Goal: Transaction & Acquisition: Book appointment/travel/reservation

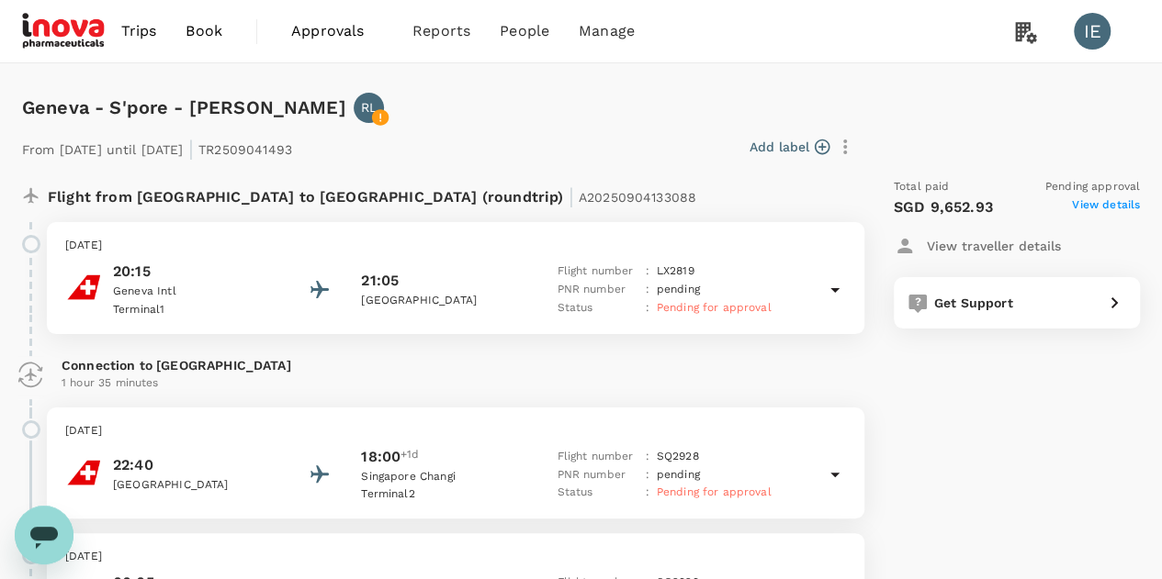
click at [215, 25] on span "Book" at bounding box center [203, 31] width 37 height 22
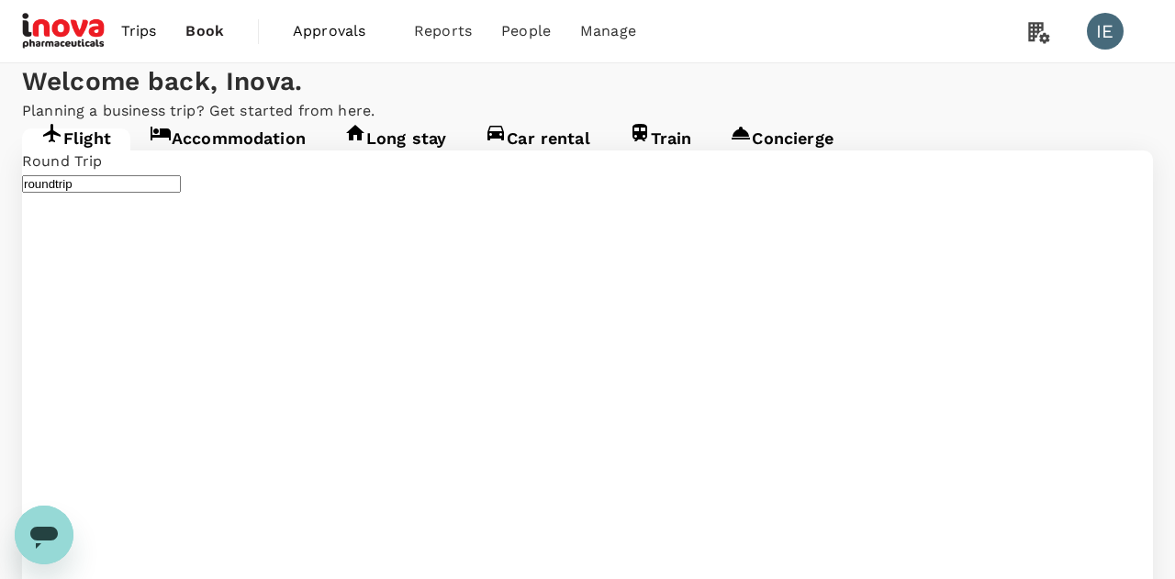
type input "Geneva Intl (GVA)"
type input "Singapore Changi (SIN)"
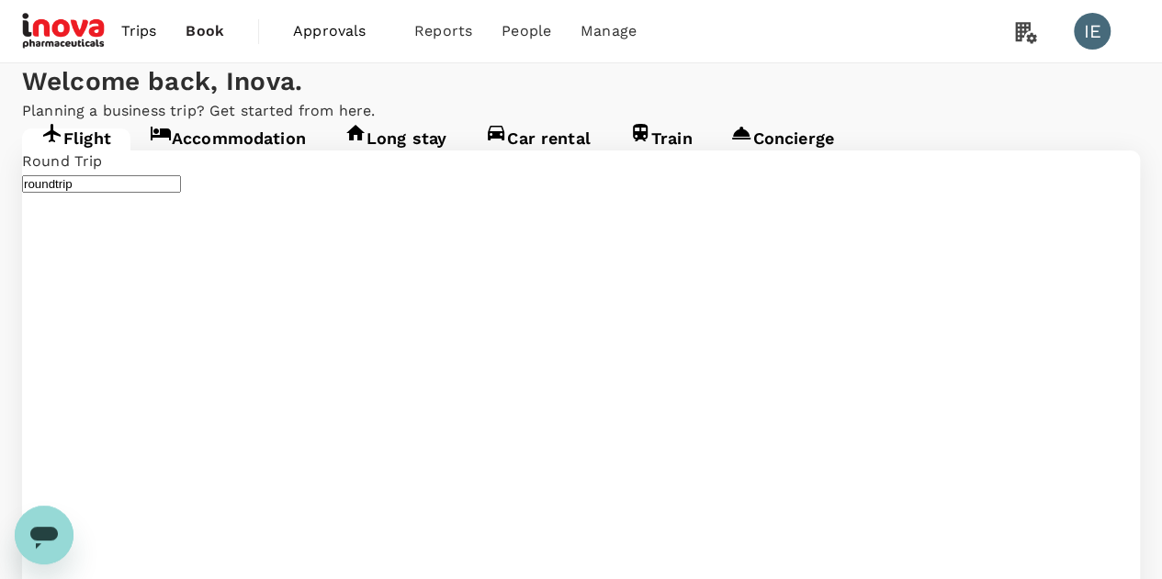
type input "i"
type input "business"
type input "Geneva Intl (GVA)"
type input "Singapore Changi (SIN)"
type input "Geneva Intl (GVA)nga"
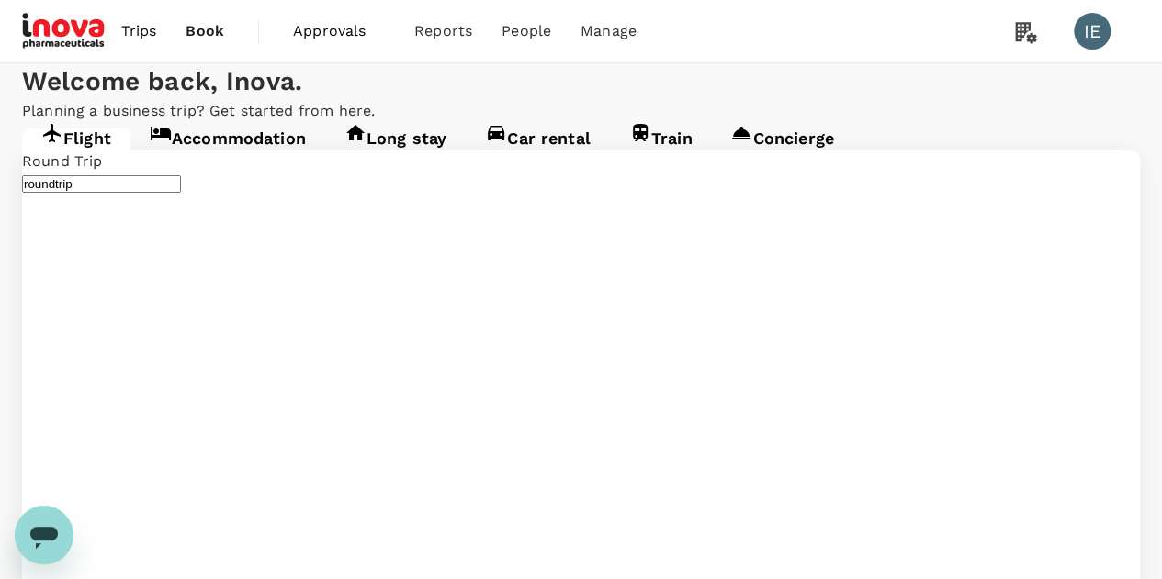
type input "Geneva Intl (GVA)"
type input "Singapore Changi (SIN)"
drag, startPoint x: 319, startPoint y: 331, endPoint x: 0, endPoint y: 255, distance: 327.4
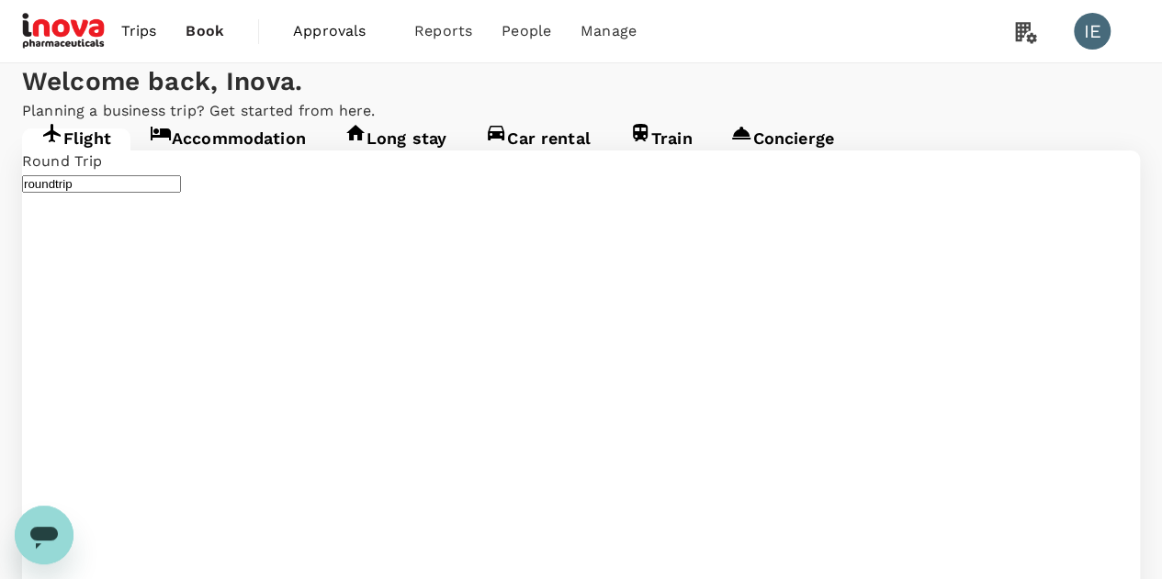
type input "Singapore Changi (SIN)"
type input "S"
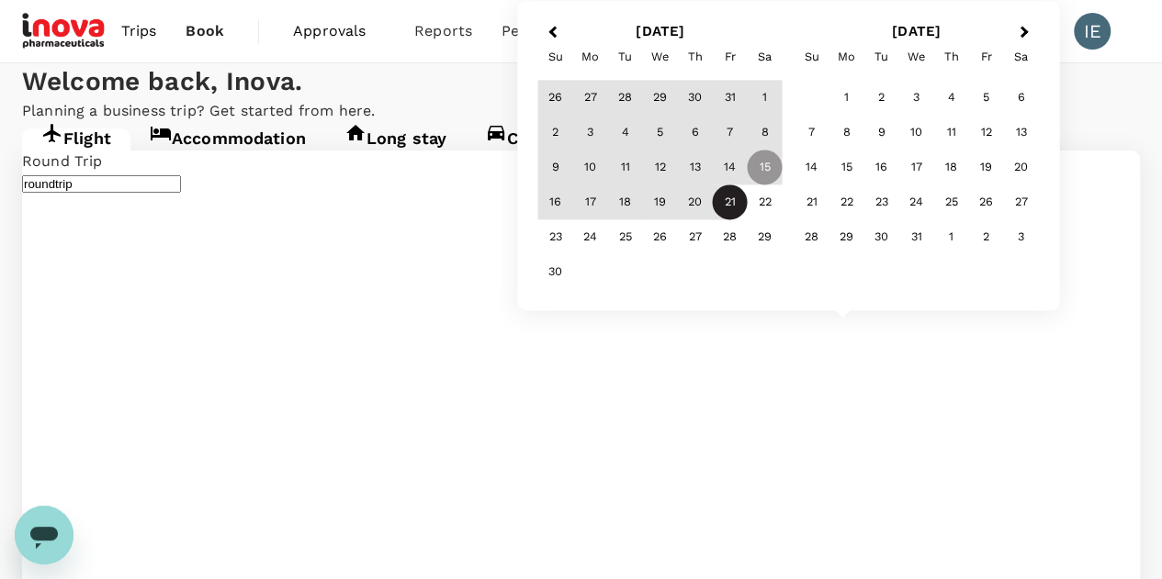
type input "Suvarnabhumi Intl (BKK)"
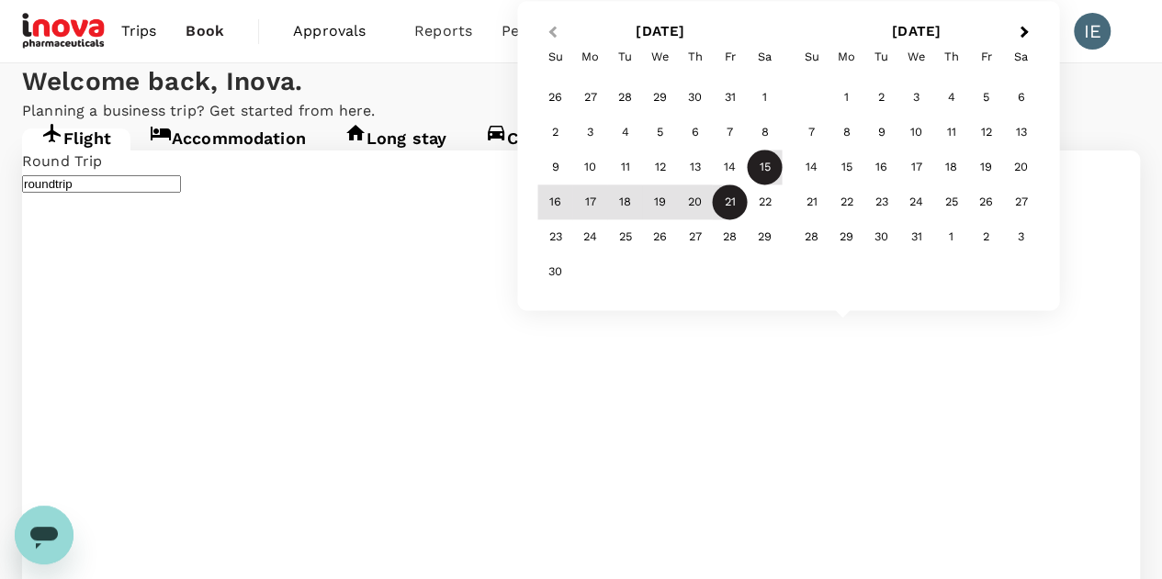
click at [552, 31] on span "Previous Month" at bounding box center [552, 32] width 0 height 21
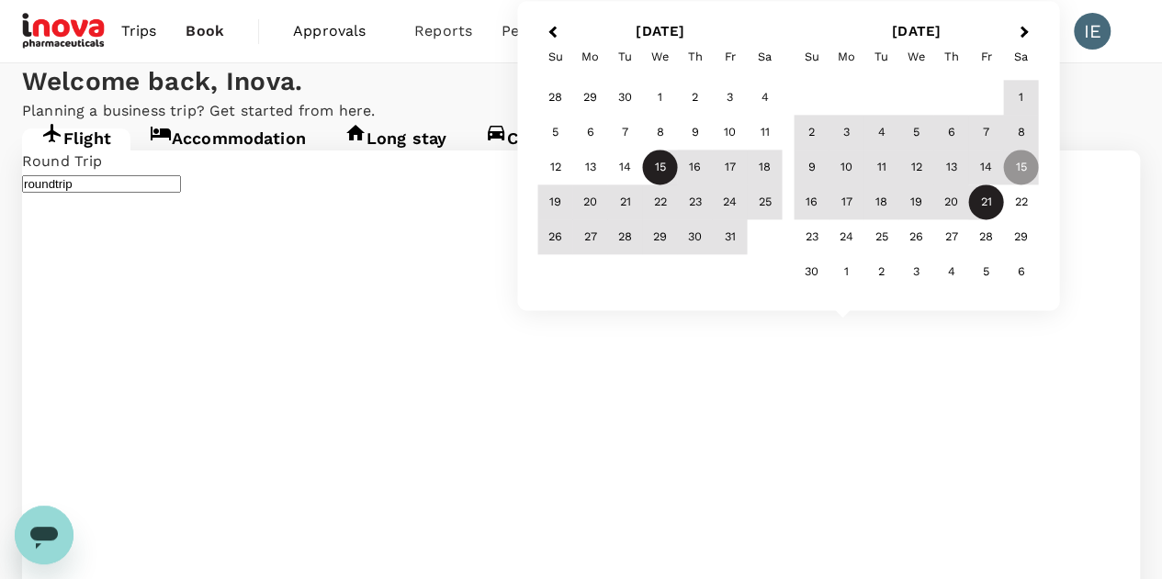
click at [661, 165] on div "15" at bounding box center [660, 168] width 35 height 35
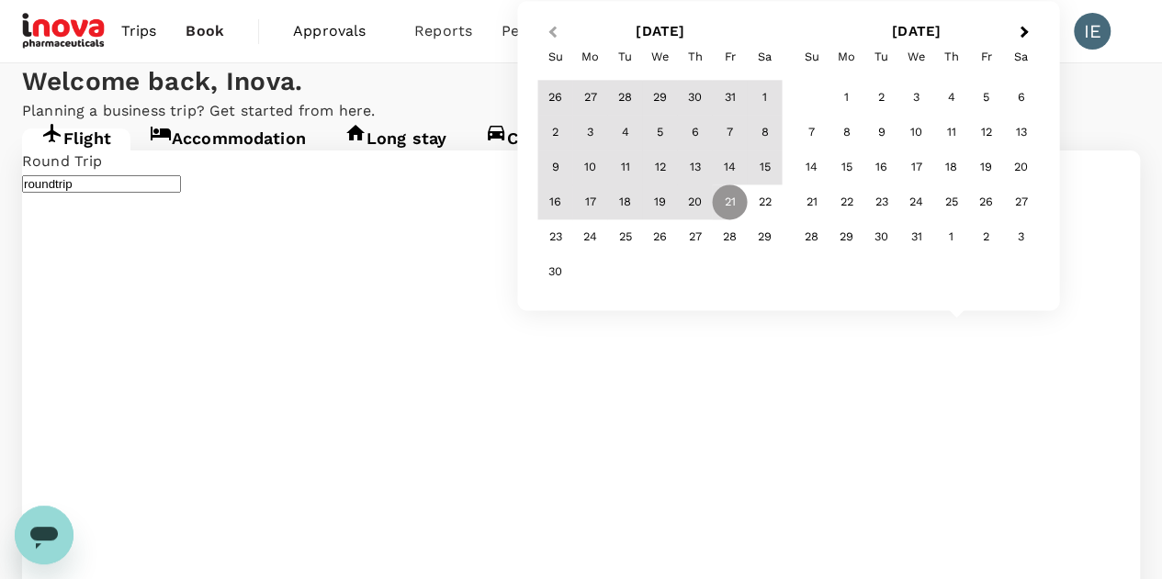
click at [545, 38] on button "Previous Month" at bounding box center [549, 32] width 29 height 29
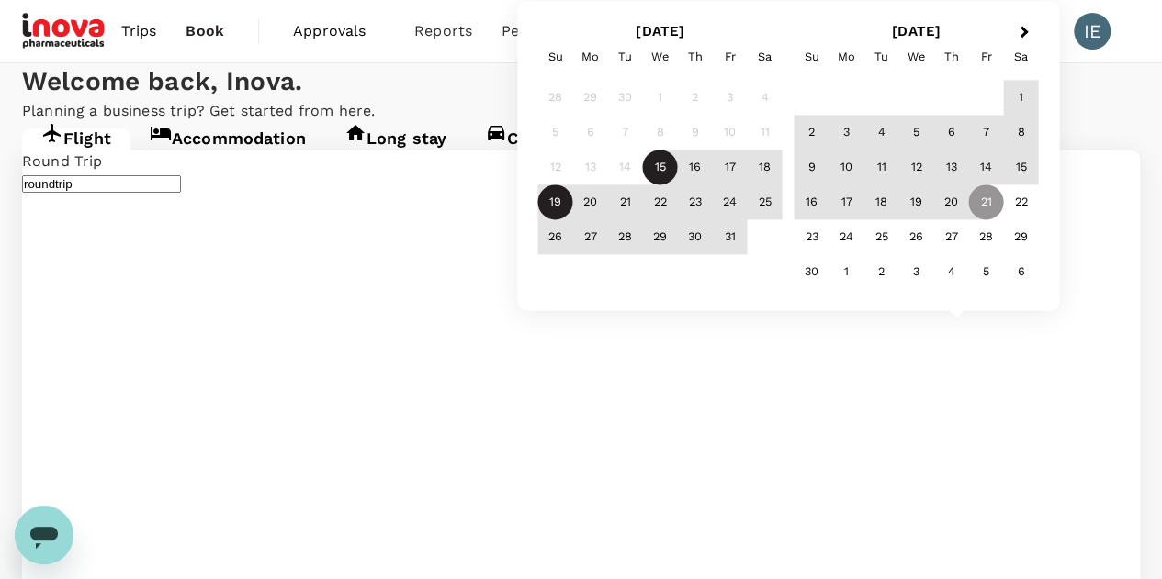
click at [551, 207] on div "19" at bounding box center [555, 202] width 35 height 35
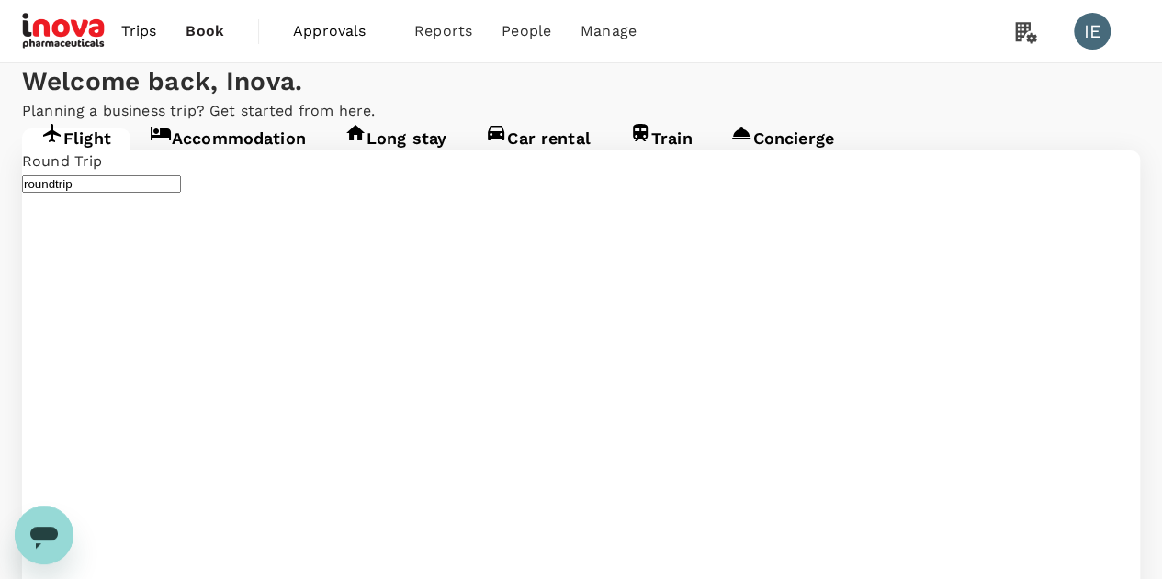
scroll to position [275, 0]
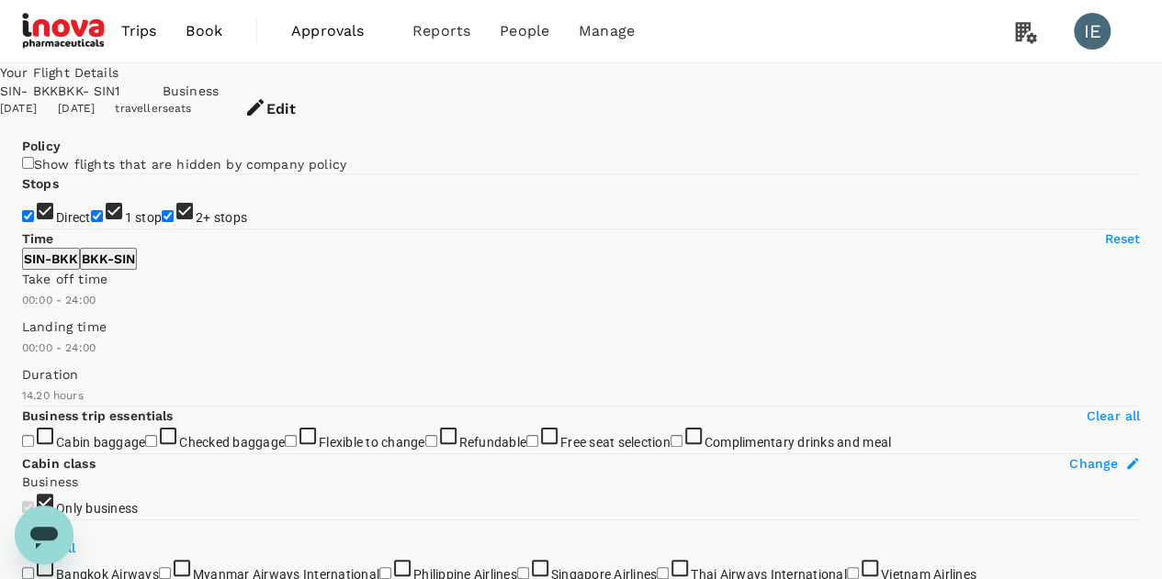
type input "1100"
click at [162, 222] on input "2+ stops" at bounding box center [168, 216] width 12 height 12
checkbox input "false"
click at [91, 222] on input "1 stop" at bounding box center [97, 216] width 12 height 12
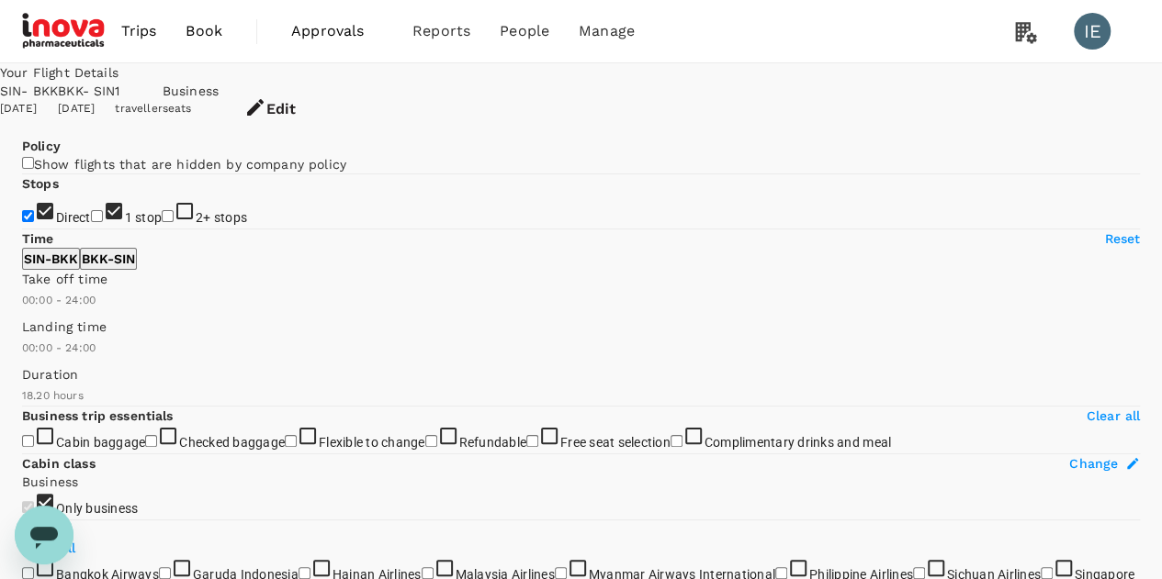
checkbox input "false"
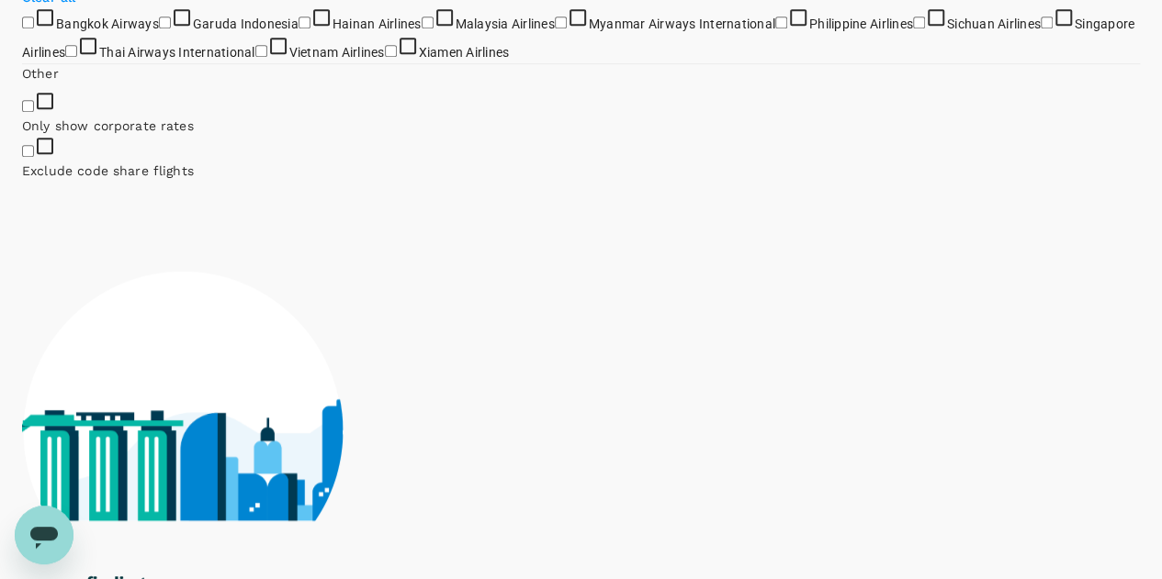
scroll to position [1202, 0]
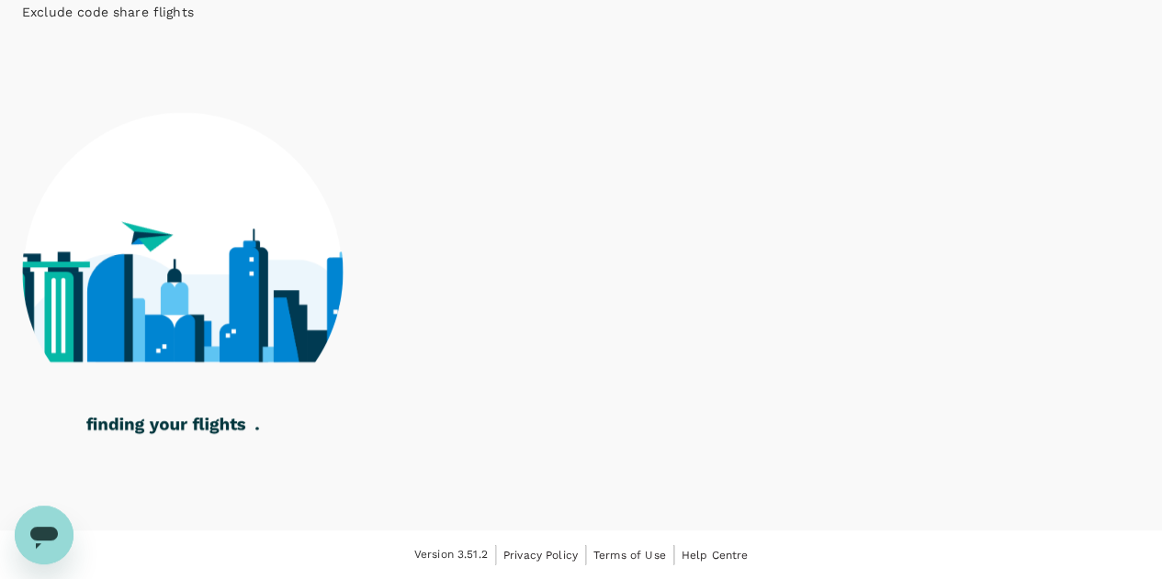
checkbox input "true"
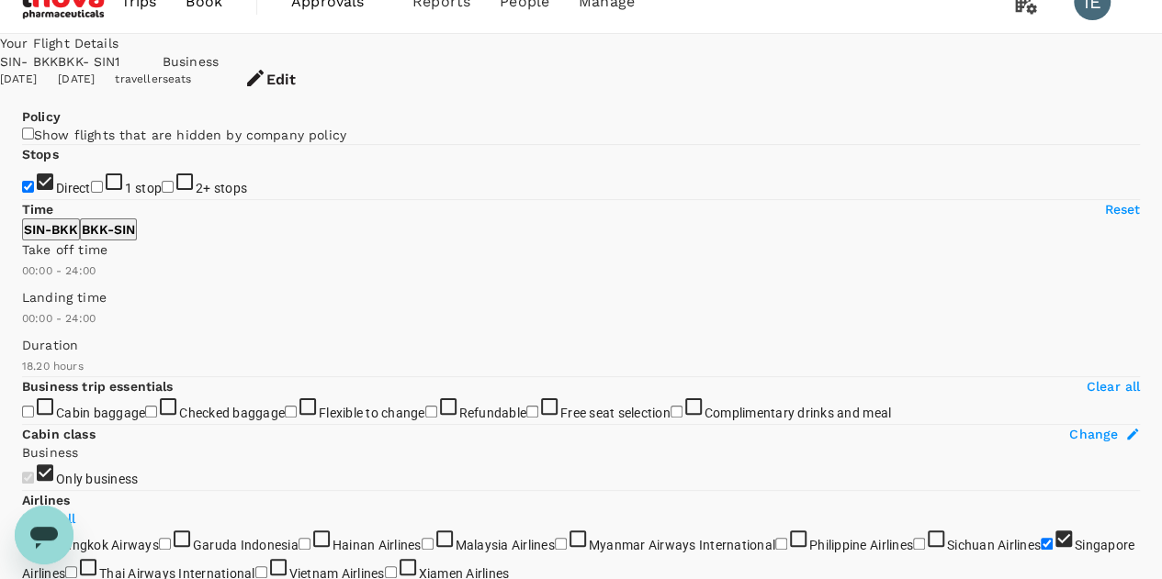
scroll to position [0, 0]
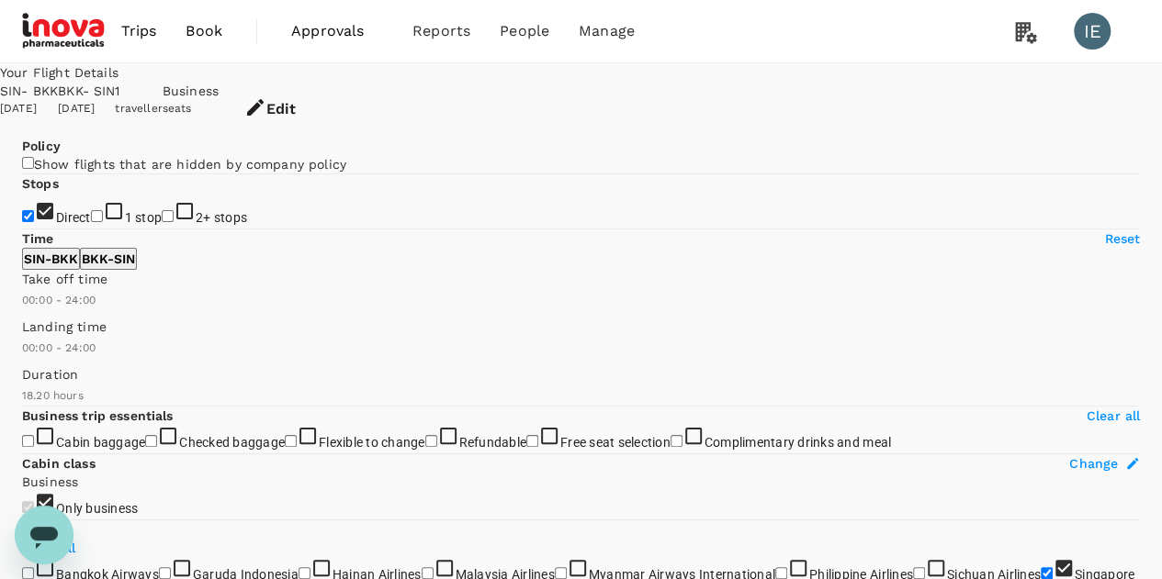
click at [321, 93] on button "Edit" at bounding box center [270, 109] width 103 height 55
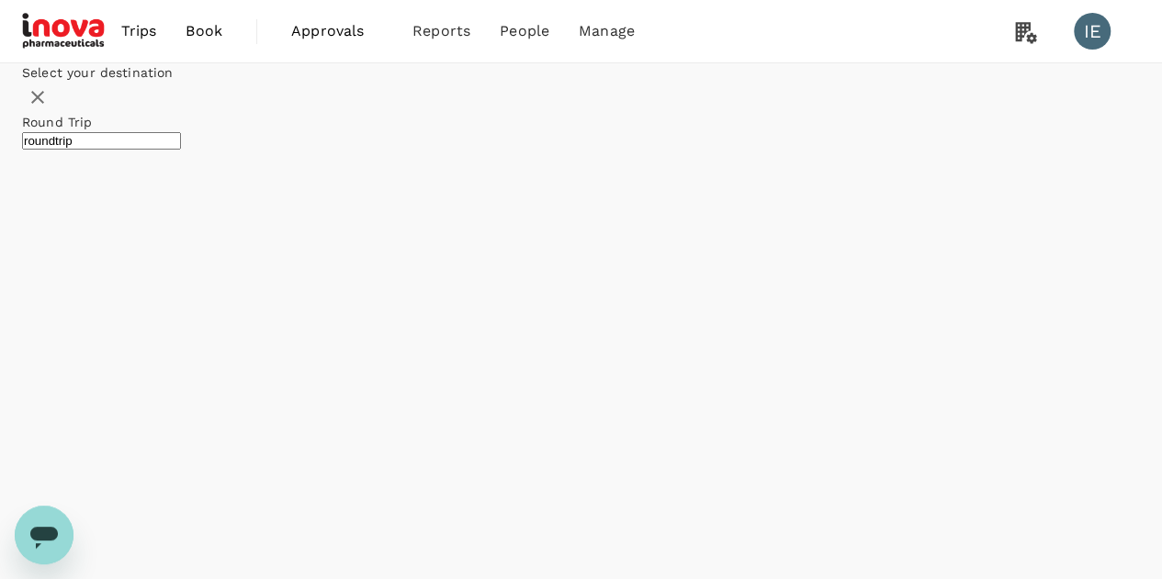
type input "Singapore Changi (SIN)"
type input "Suvarnabhumi Intl (BKK)"
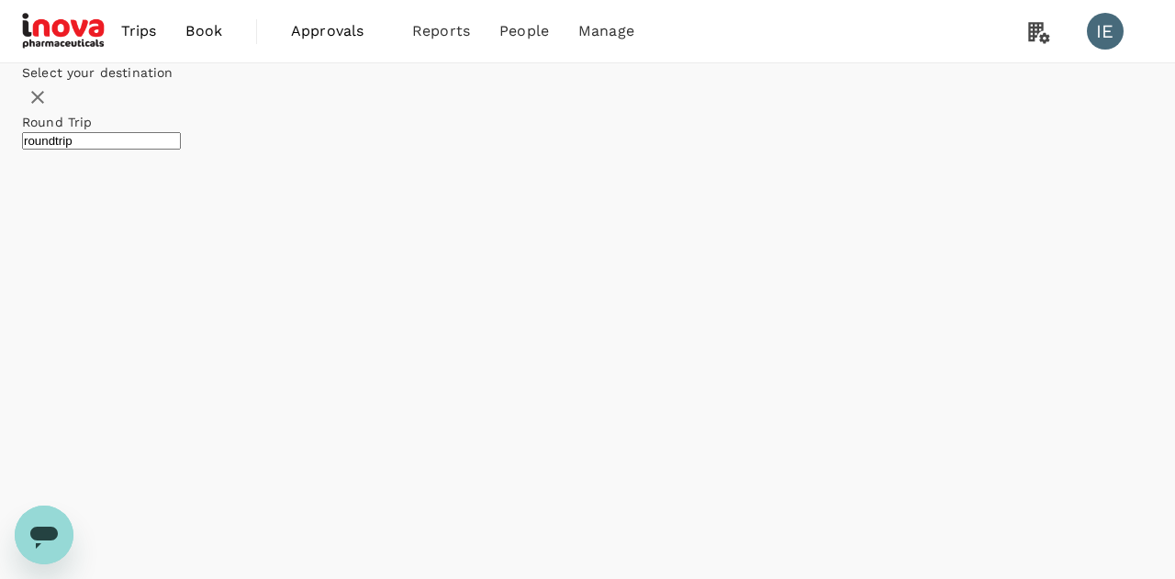
type input "economy"
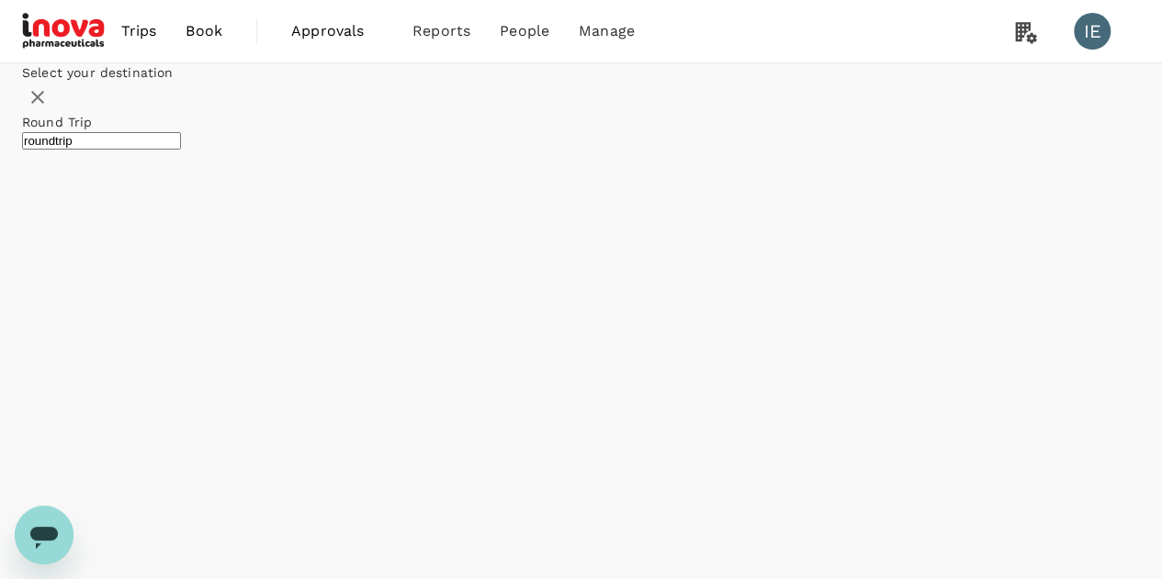
checkbox input "false"
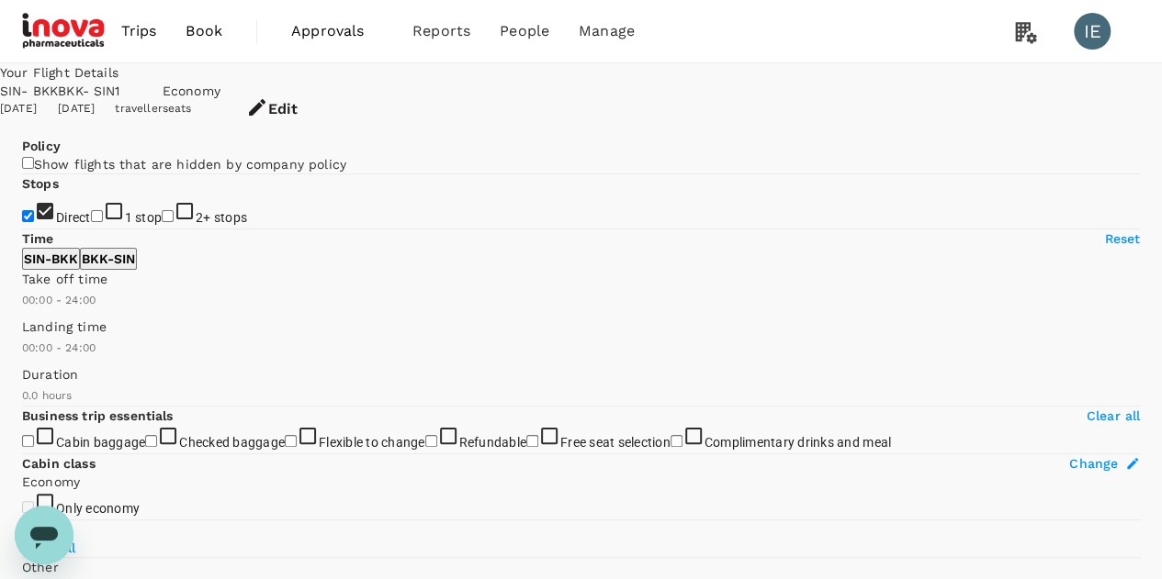
type input "860"
checkbox input "true"
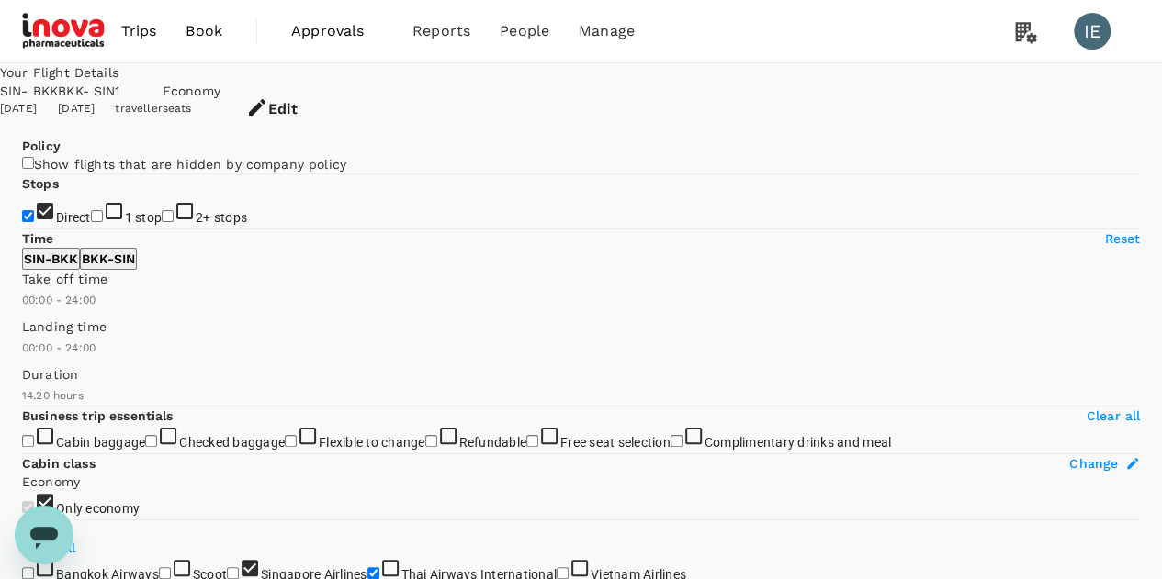
checkbox input "false"
checkbox input "true"
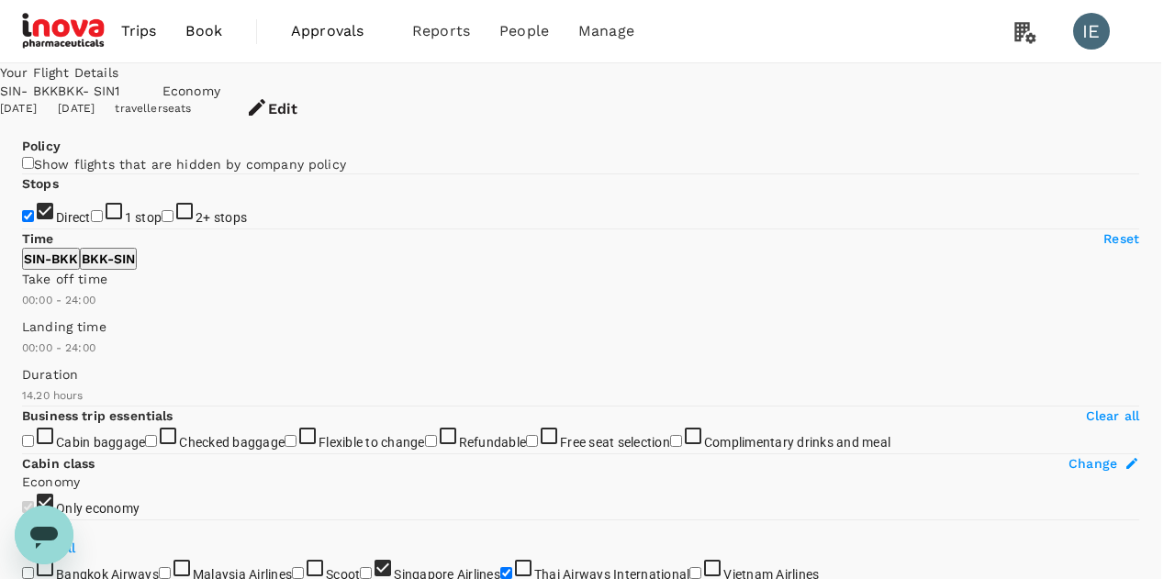
type input "1475"
checkbox input "false"
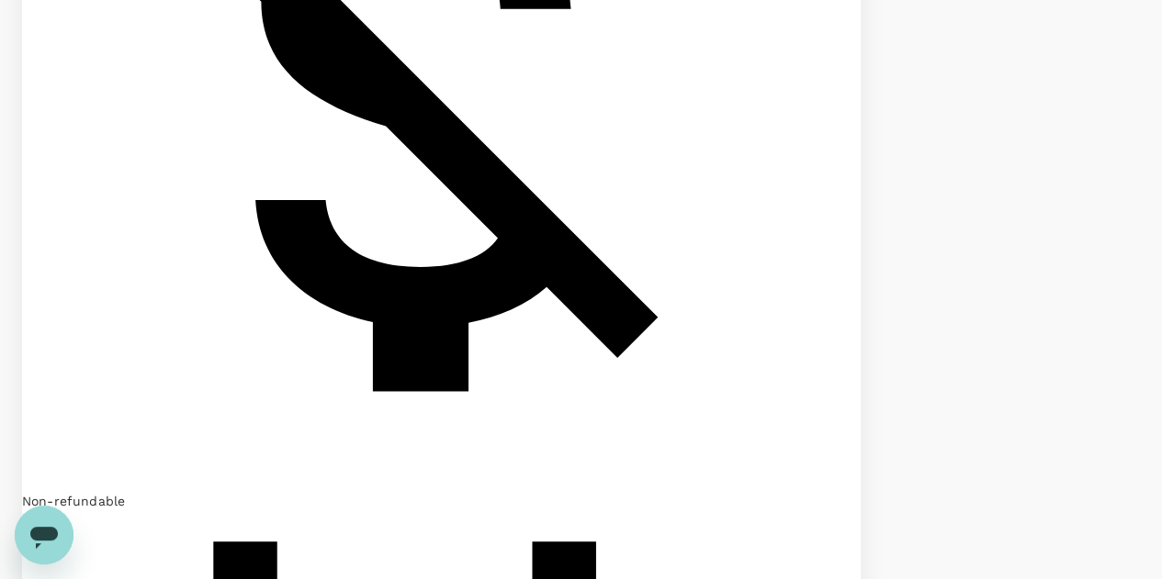
scroll to position [1080, 0]
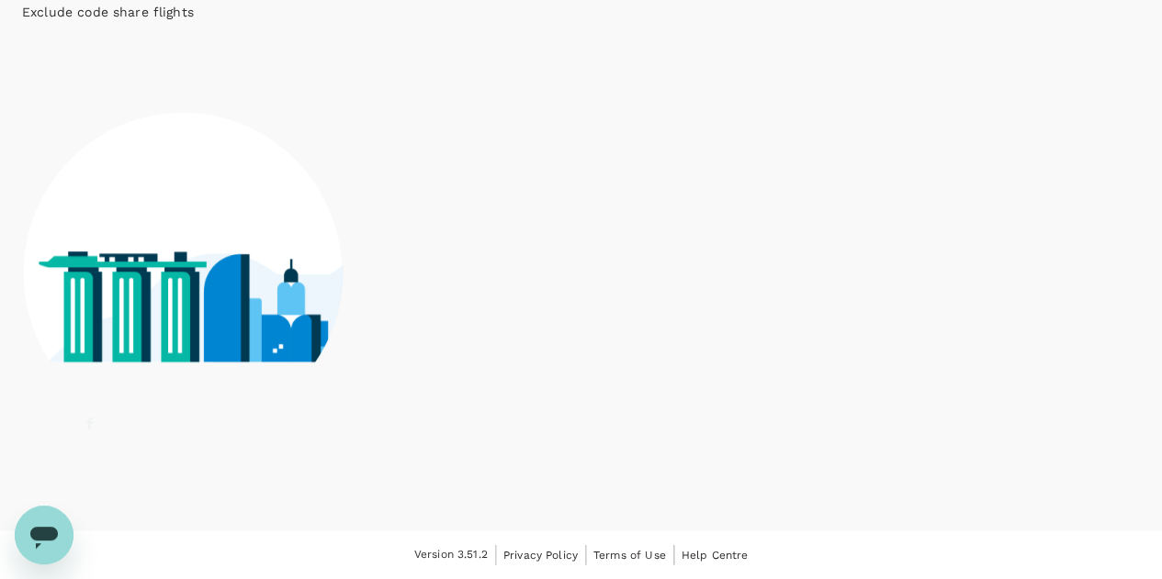
scroll to position [1048, 0]
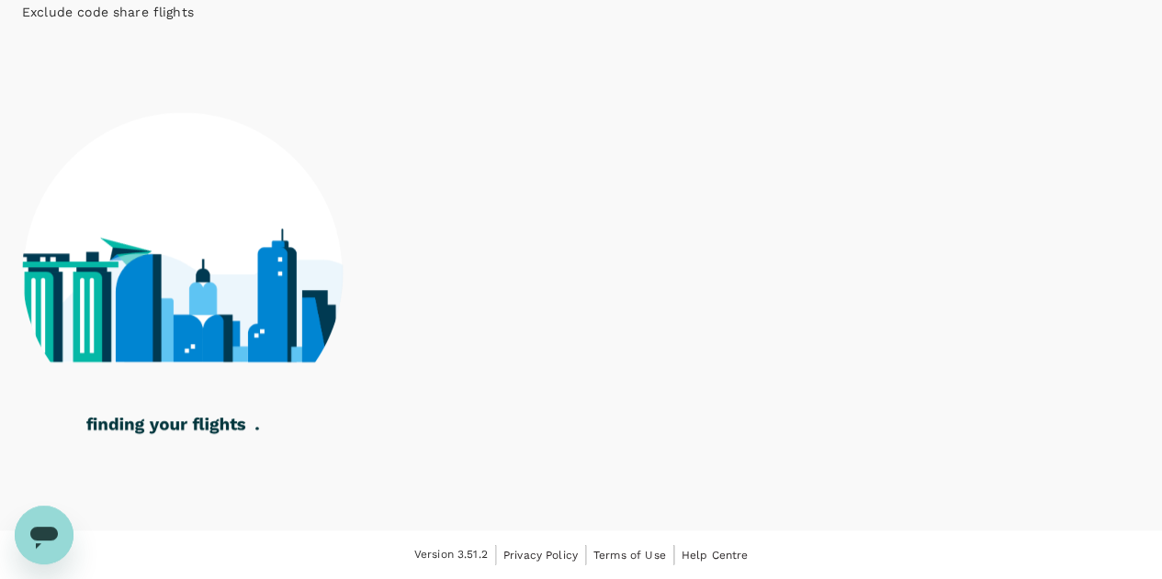
checkbox input "true"
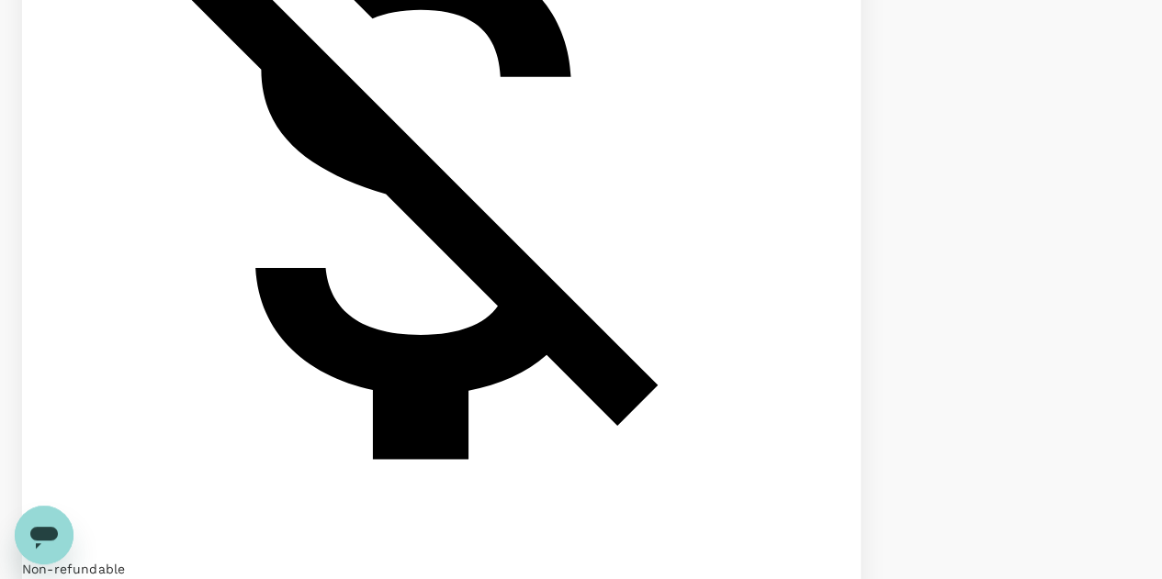
scroll to position [1102, 0]
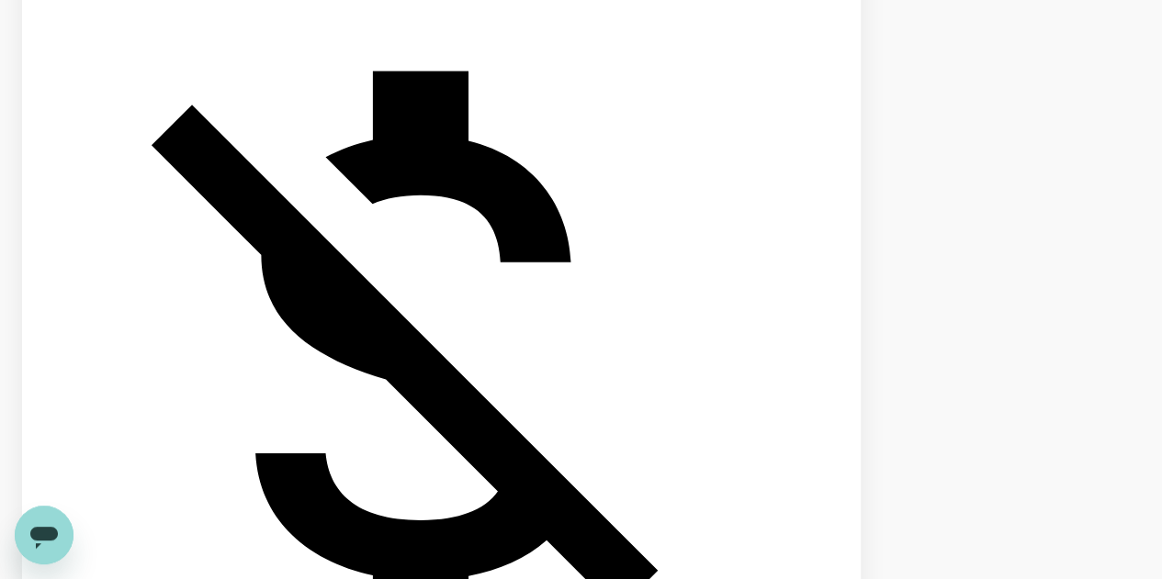
checkbox input "true"
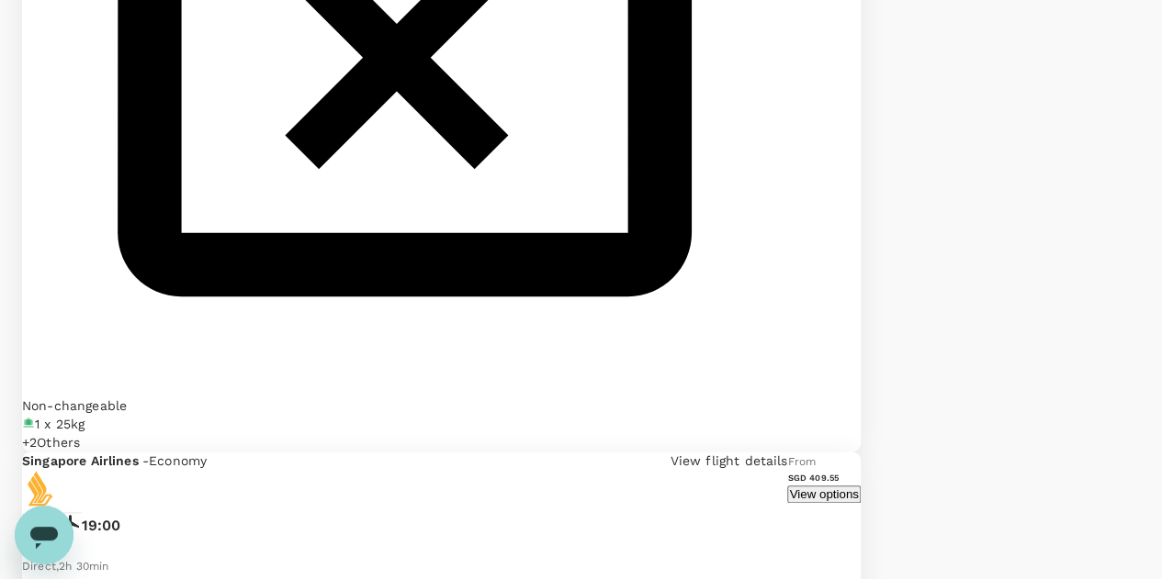
scroll to position [4386, 0]
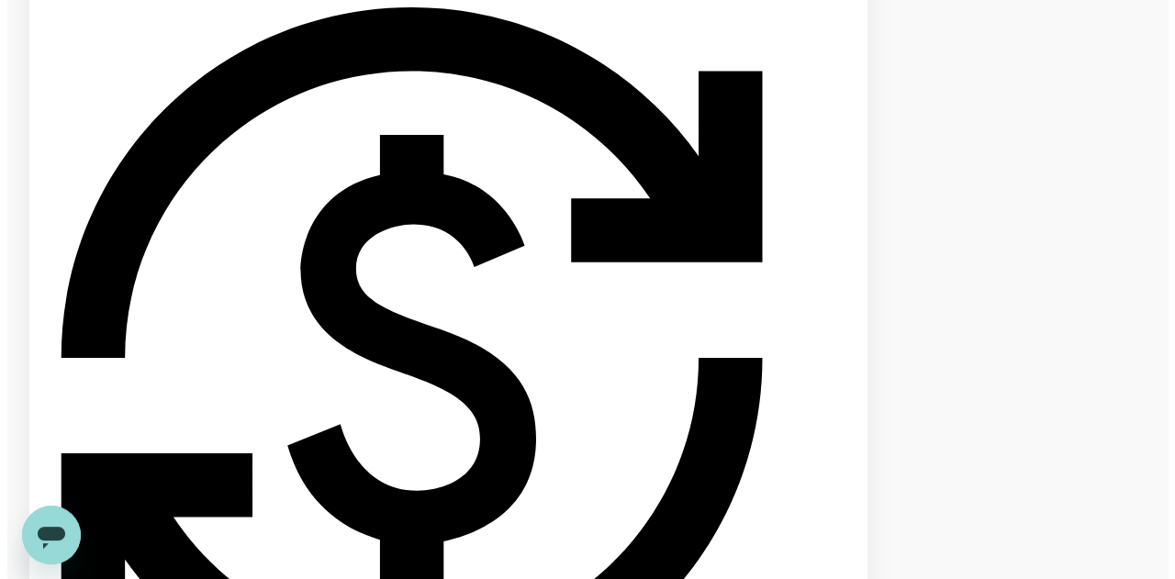
scroll to position [0, 0]
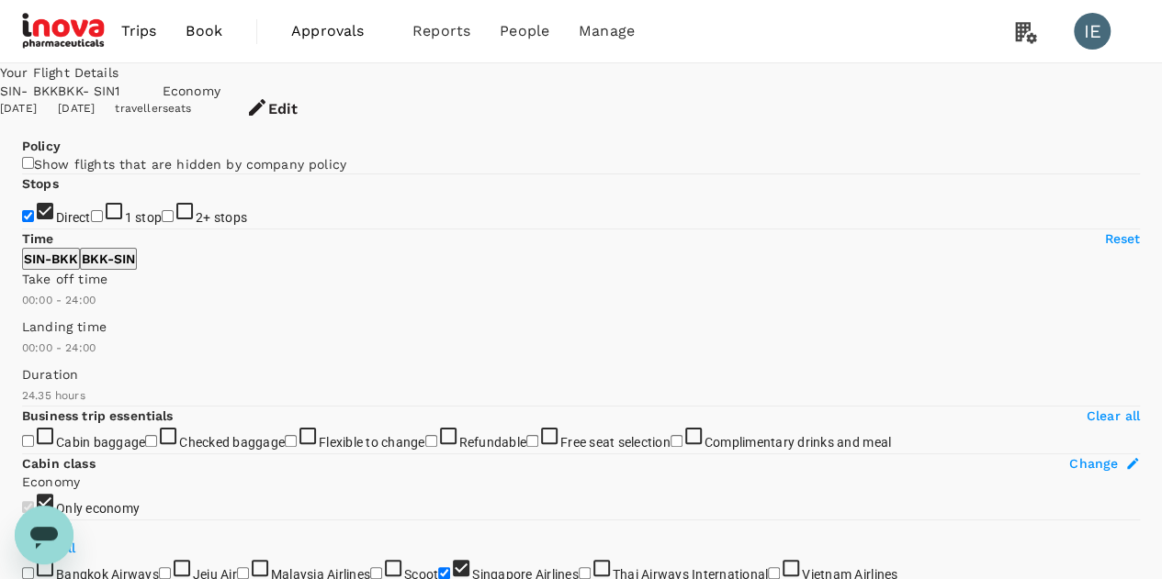
click at [134, 36] on span "Trips" at bounding box center [139, 31] width 36 height 22
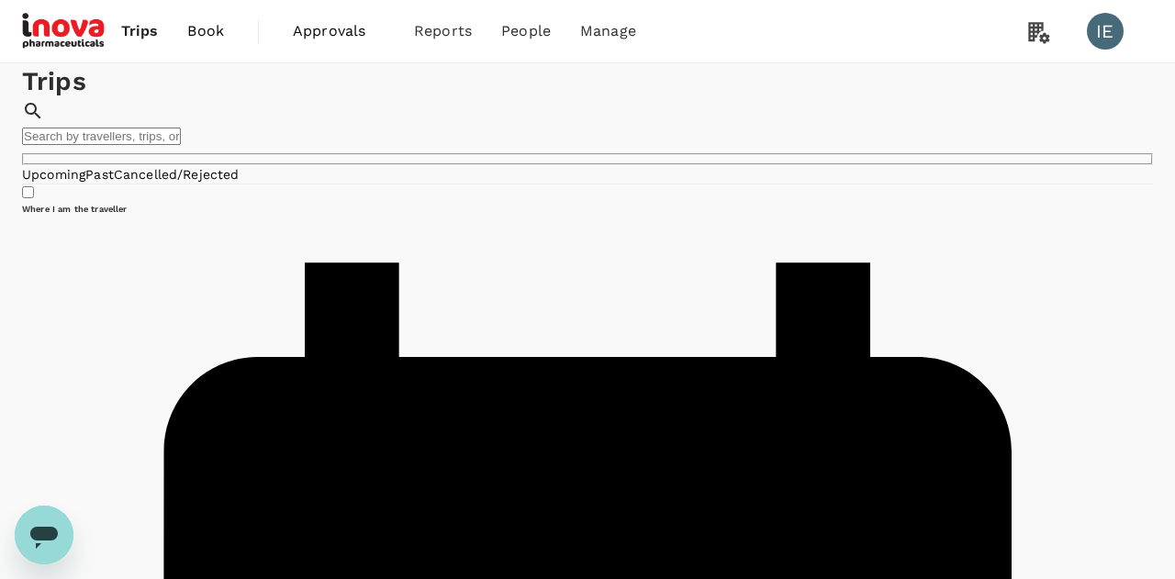
click at [181, 128] on input "text" at bounding box center [101, 136] width 159 height 17
type input "hong"
click at [215, 27] on span "Book" at bounding box center [205, 31] width 37 height 22
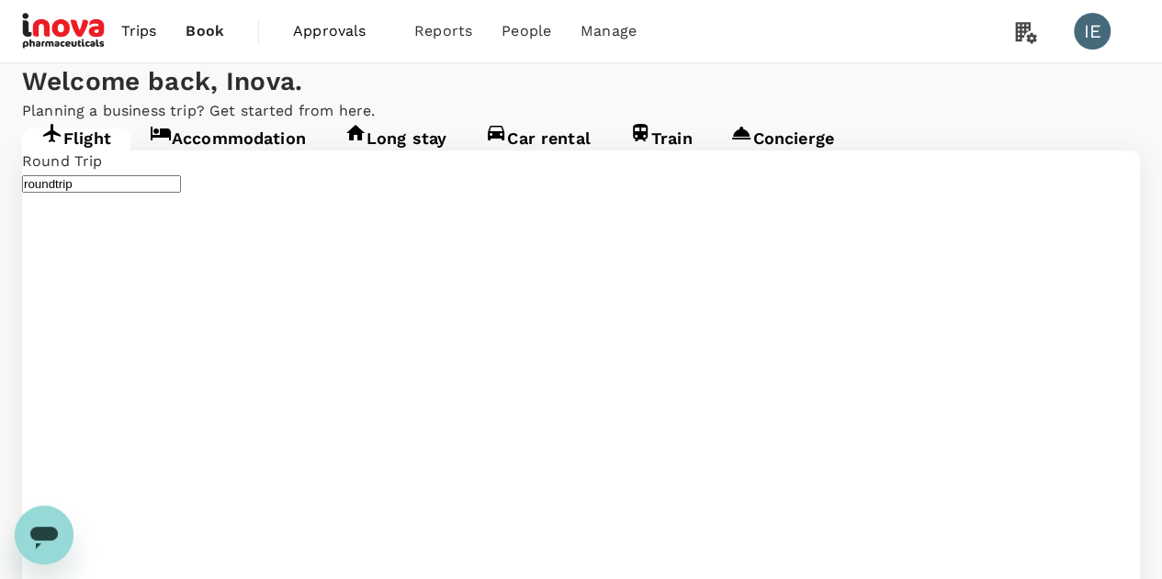
type input "Singapore Changi (SIN)"
type input "Suvarnabhumi Intl (BKK)"
type input "Singapore Changi (SIN)"
type input "Suvarnabhumi Intl (BKK)"
click at [136, 28] on span "Trips" at bounding box center [139, 31] width 36 height 22
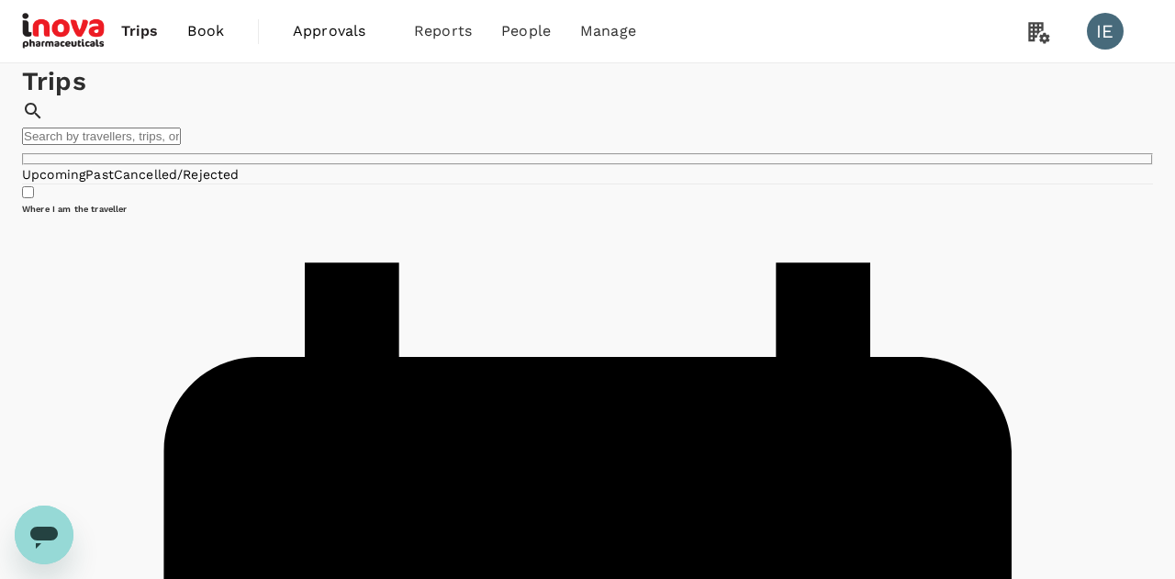
click at [181, 128] on input "text" at bounding box center [101, 136] width 159 height 17
click at [44, 122] on icon at bounding box center [33, 111] width 22 height 22
drag, startPoint x: 810, startPoint y: 131, endPoint x: 634, endPoint y: 135, distance: 176.3
click at [654, 140] on div "Trips ​ hong ​" at bounding box center [587, 114] width 1131 height 102
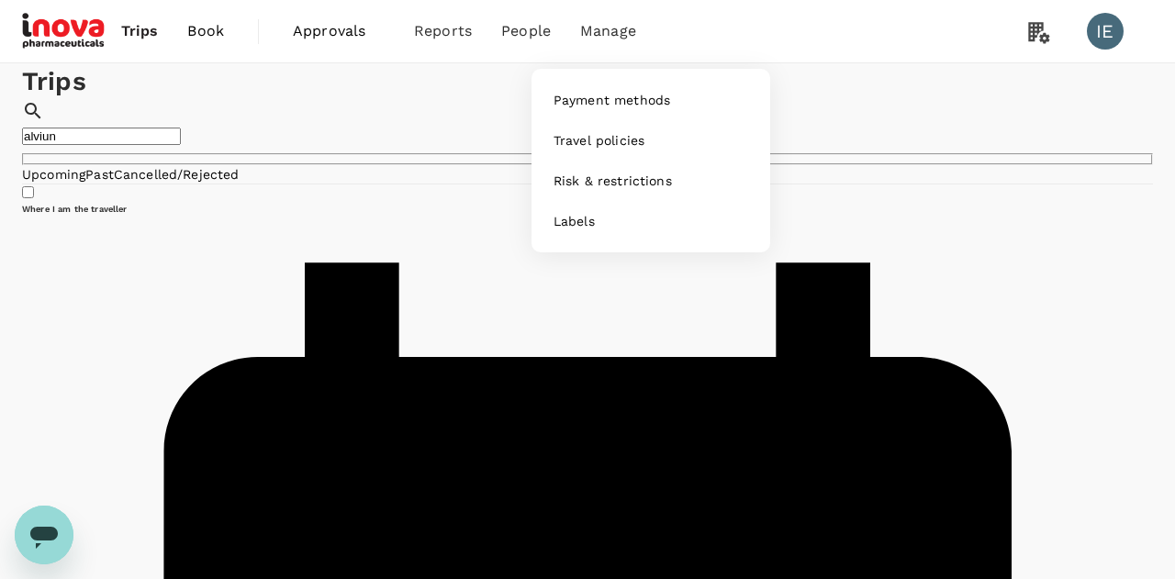
type input "alviun"
click at [606, 41] on span "Manage" at bounding box center [608, 31] width 56 height 22
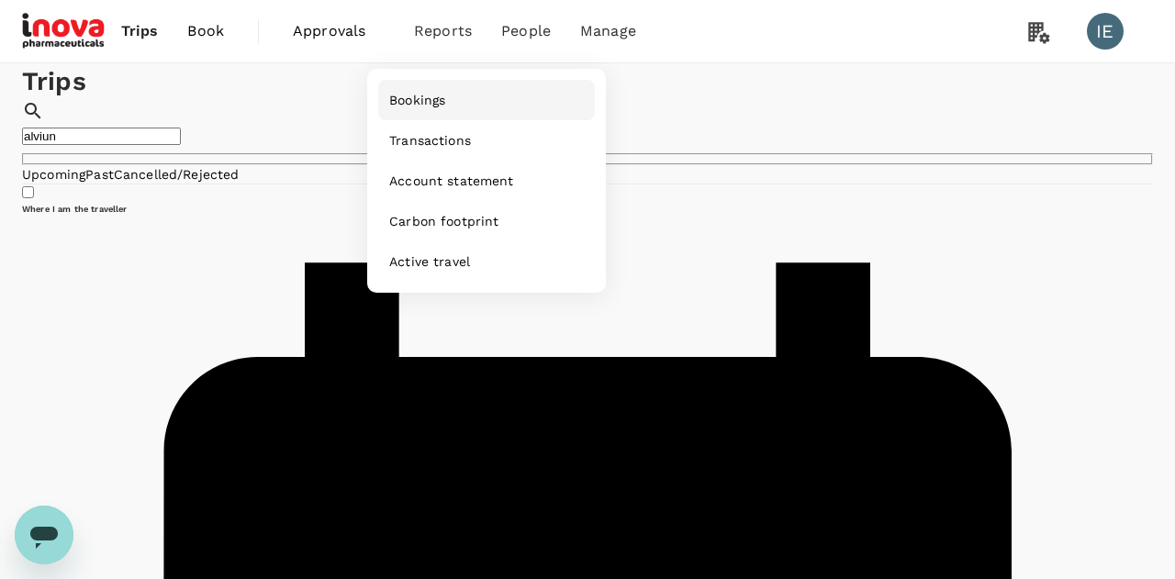
click at [403, 96] on span "Bookings" at bounding box center [417, 100] width 56 height 18
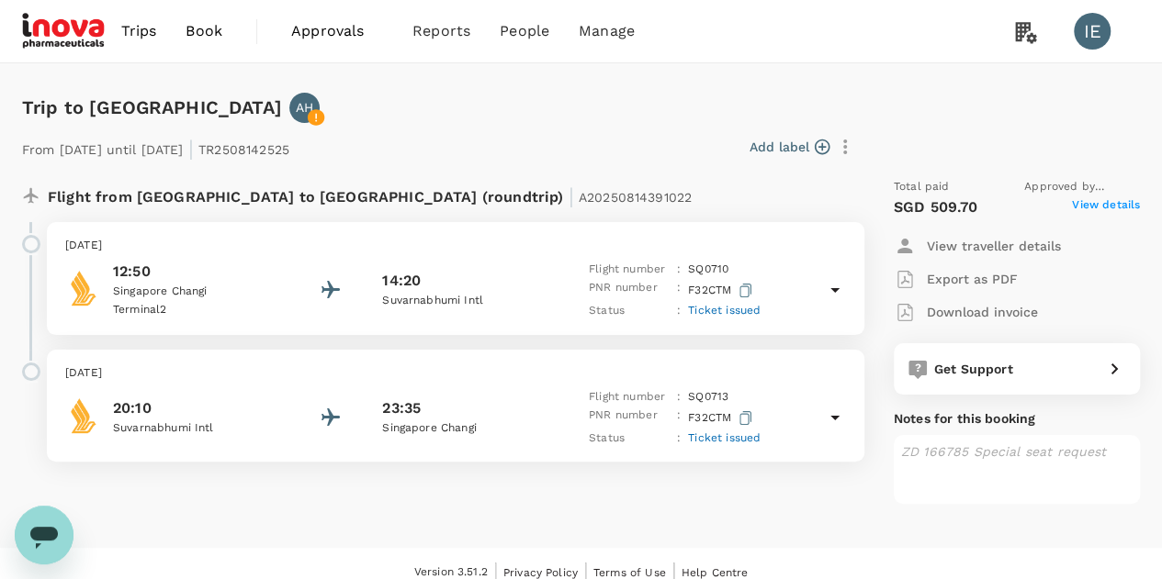
click at [1114, 206] on span "View details" at bounding box center [1106, 208] width 68 height 22
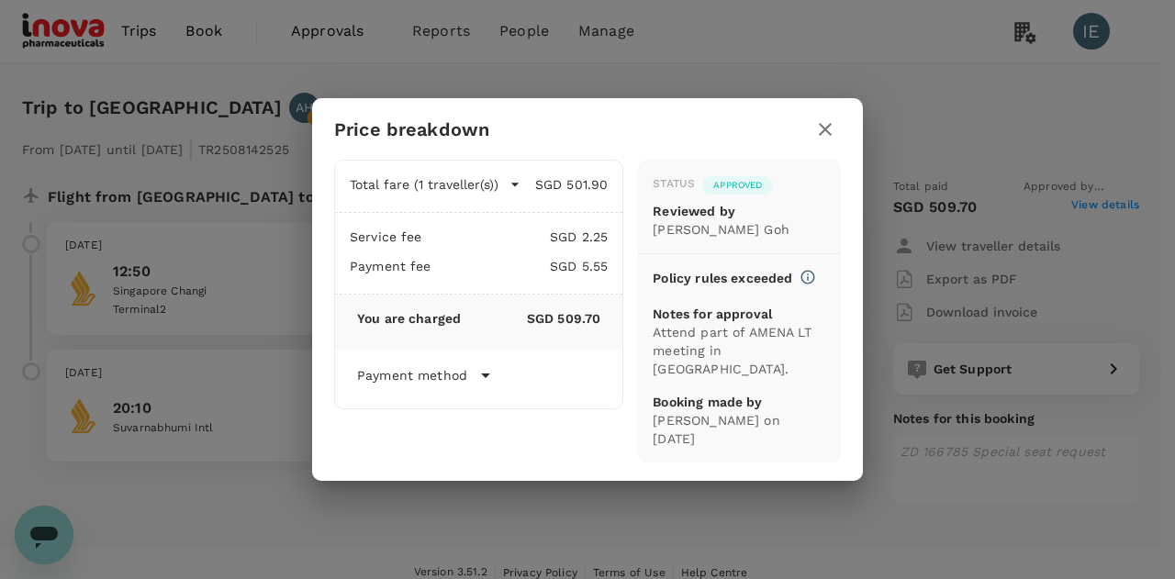
click at [825, 133] on icon "button" at bounding box center [826, 129] width 22 height 22
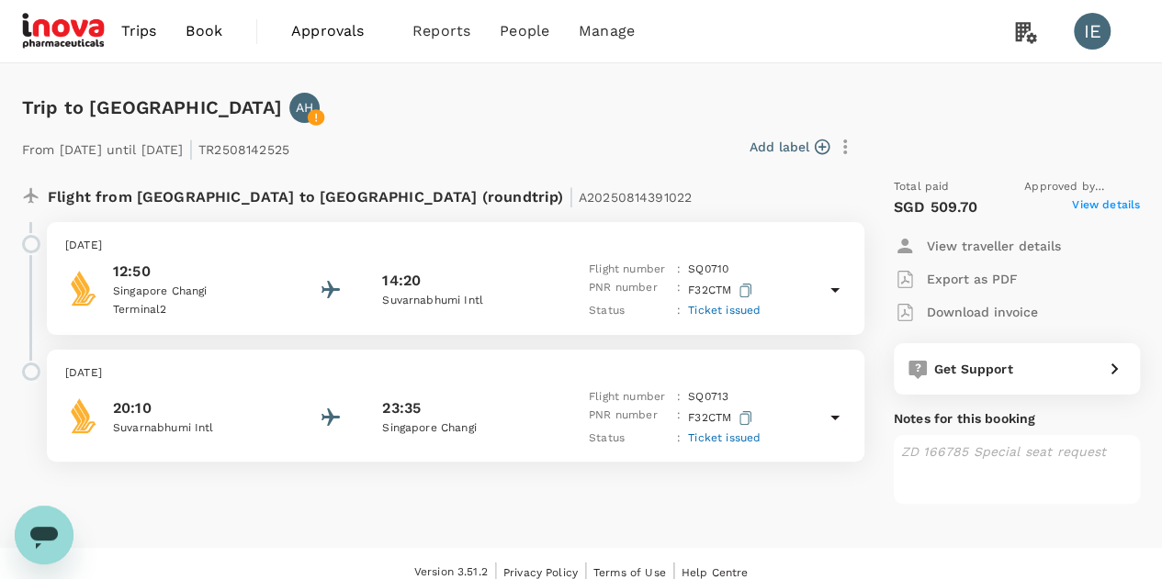
click at [979, 308] on p "Download invoice" at bounding box center [982, 312] width 111 height 18
